Goal: Task Accomplishment & Management: Manage account settings

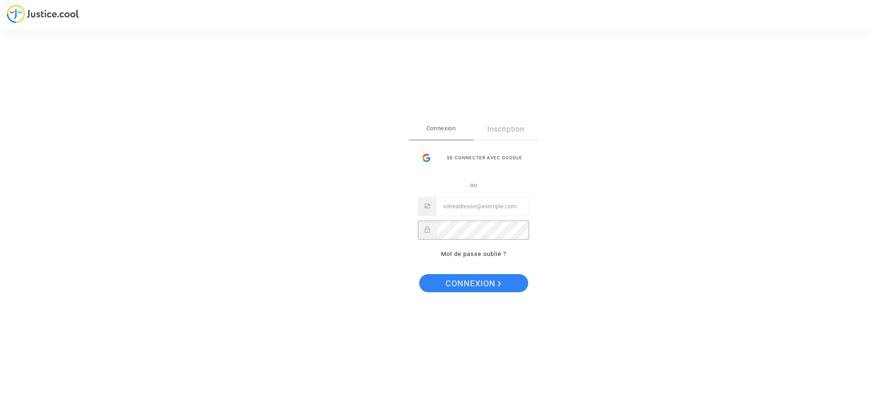
drag, startPoint x: 497, startPoint y: 204, endPoint x: 493, endPoint y: 211, distance: 7.6
click at [497, 205] on input "Email" at bounding box center [482, 206] width 92 height 18
paste input "[EMAIL_ADDRESS][DOMAIN_NAME]"
type input "[EMAIL_ADDRESS][DOMAIN_NAME]"
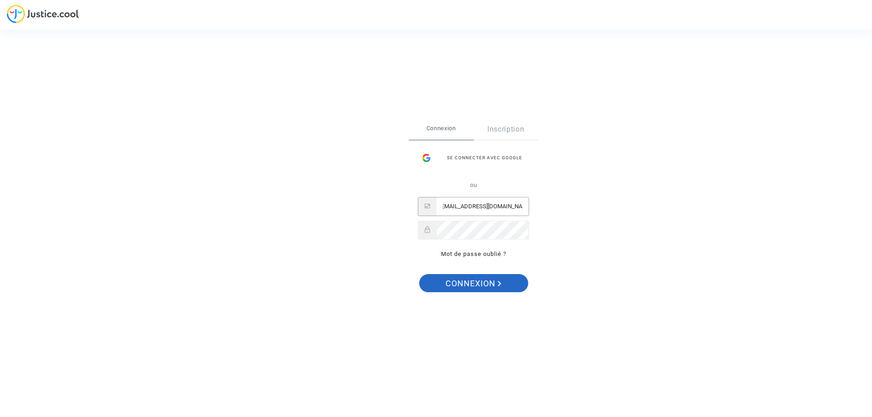
click at [443, 284] on button "Connexion" at bounding box center [473, 283] width 109 height 18
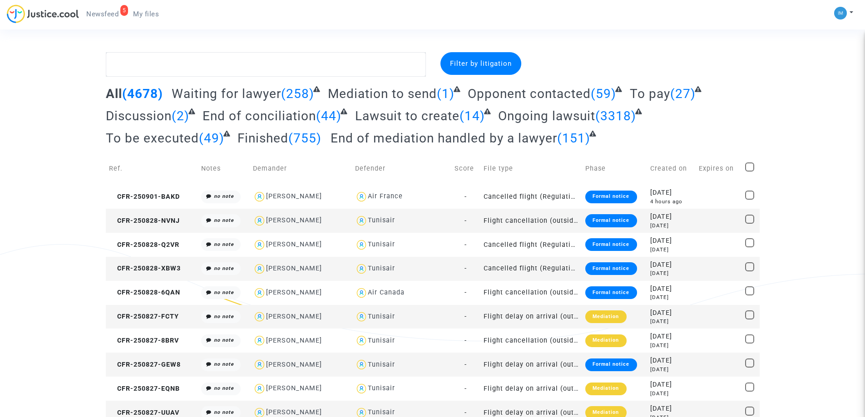
click at [645, 88] on span "To pay" at bounding box center [650, 93] width 40 height 15
